Goal: Task Accomplishment & Management: Manage account settings

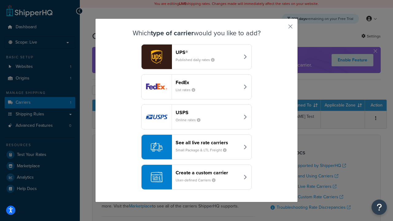
click at [207, 82] on header "FedEx" at bounding box center [207, 82] width 64 height 6
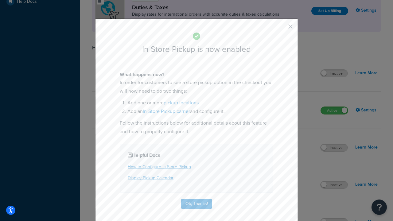
click at [281, 29] on button "button" at bounding box center [281, 29] width 2 height 2
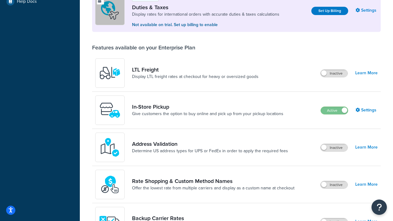
scroll to position [187, 0]
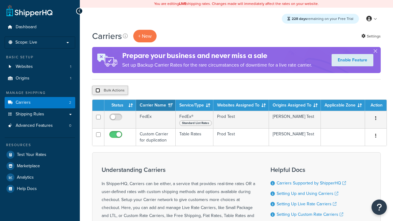
click at [98, 91] on input "checkbox" at bounding box center [97, 90] width 5 height 5
checkbox input "true"
click at [0, 0] on button "Delete" at bounding box center [0, 0] width 0 height 0
